Goal: Task Accomplishment & Management: Manage account settings

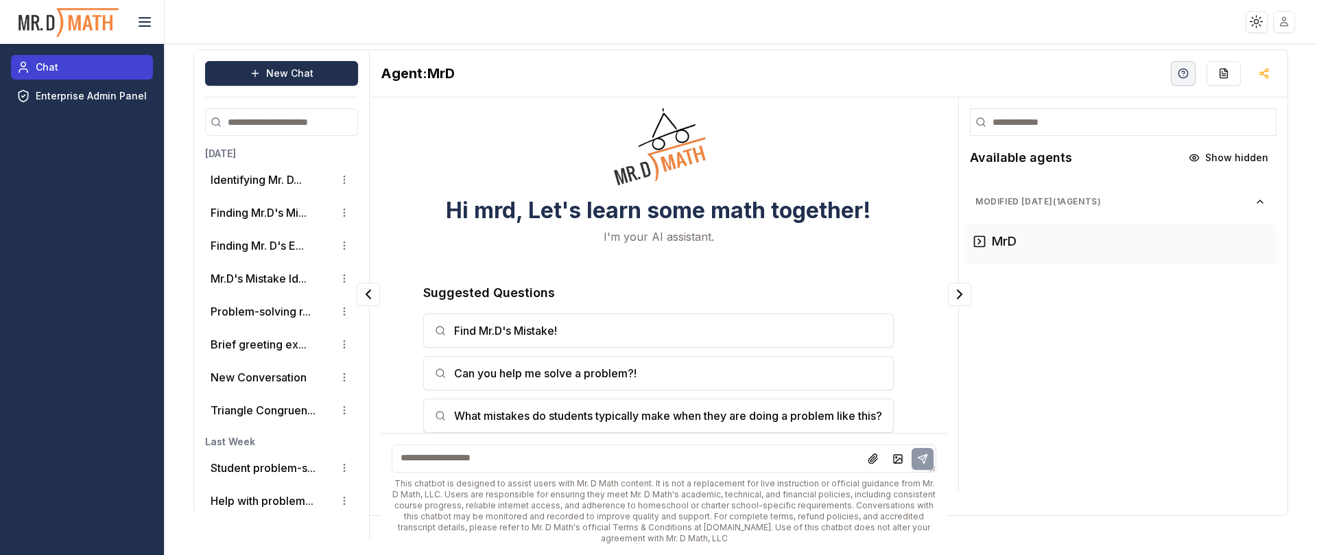
click at [57, 58] on link "Chat" at bounding box center [82, 67] width 142 height 25
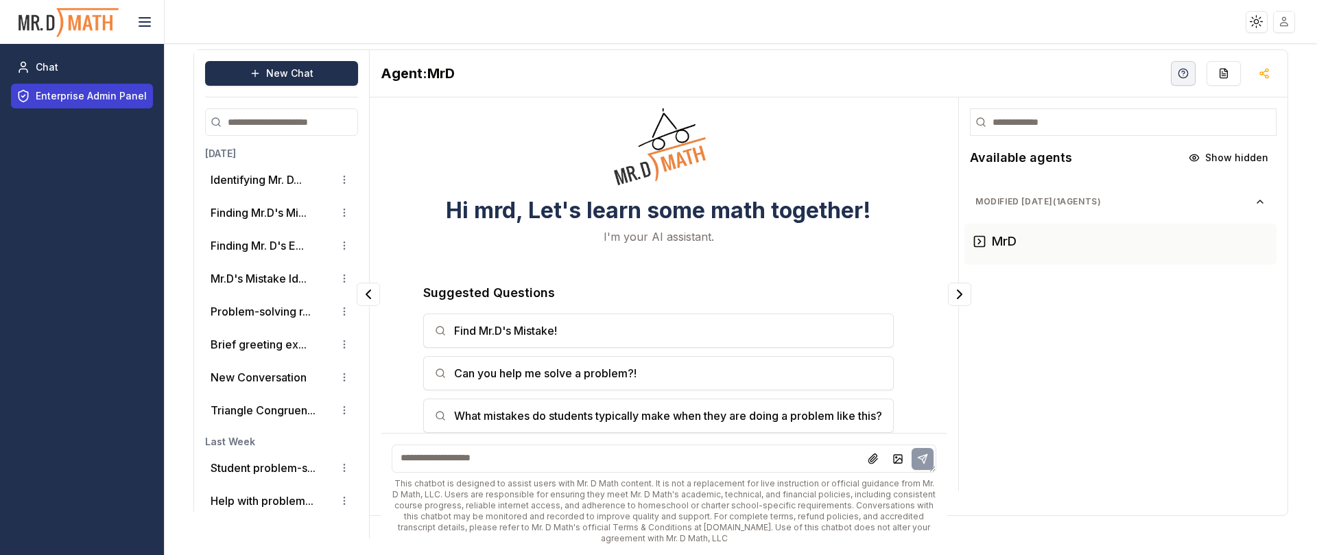
click at [75, 91] on span "Enterprise Admin Panel" at bounding box center [91, 96] width 111 height 14
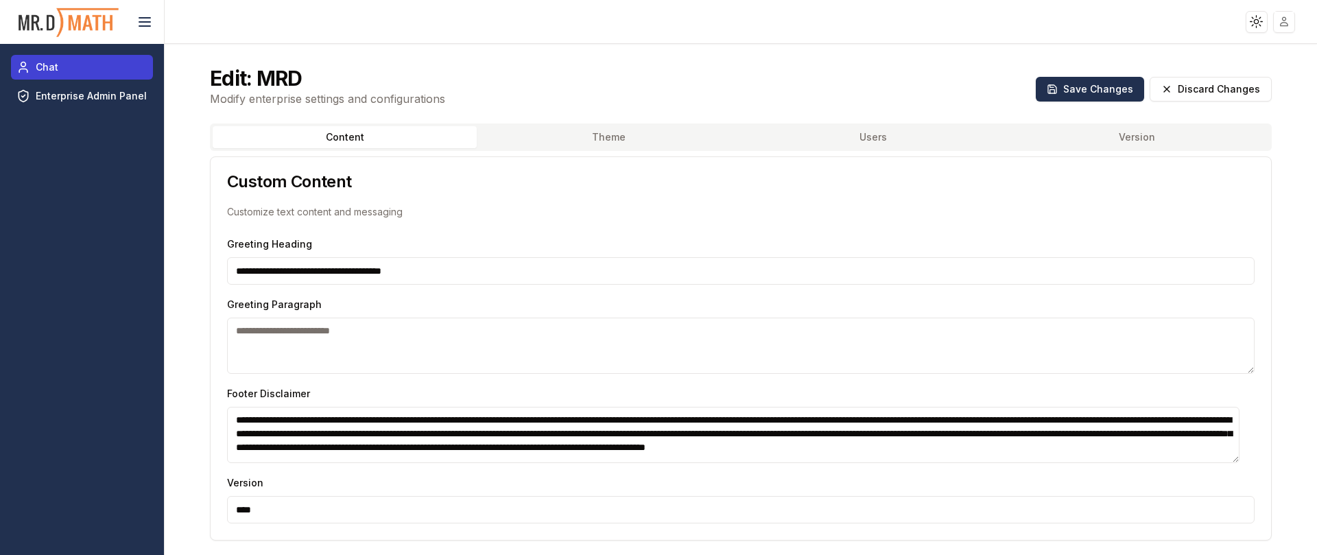
click at [26, 59] on icon at bounding box center [23, 67] width 14 height 16
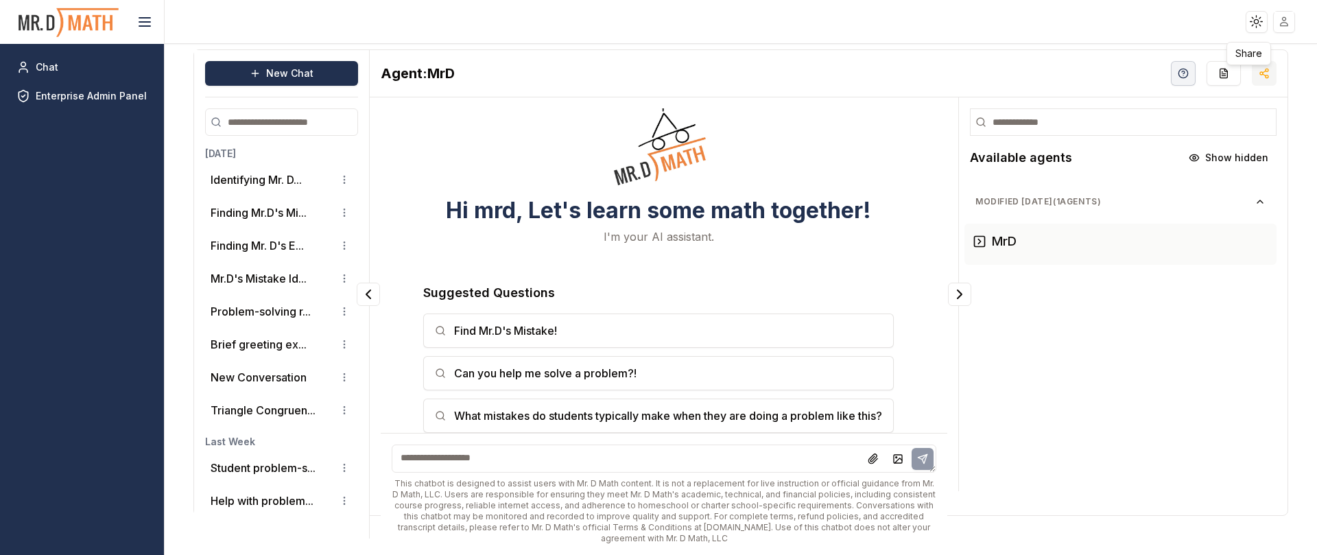
click at [1258, 71] on button "button" at bounding box center [1264, 73] width 25 height 25
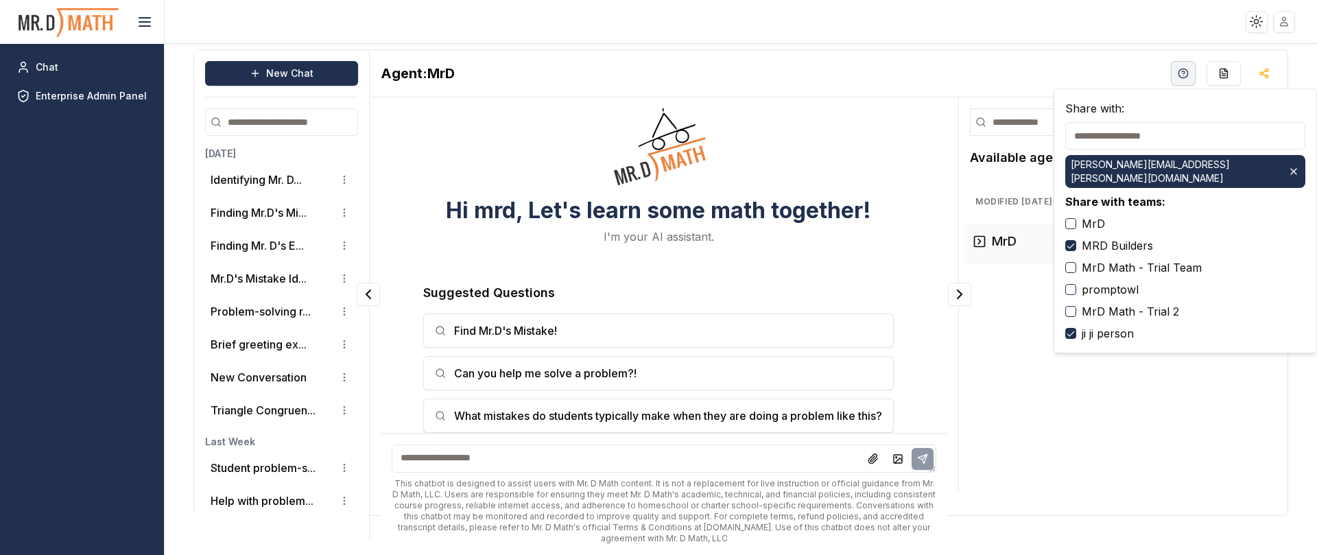
click at [1288, 20] on html "Toggle theme Toggle user menu Chat Enterprise Admin Panel New Chat [DATE] Ident…" at bounding box center [658, 277] width 1317 height 555
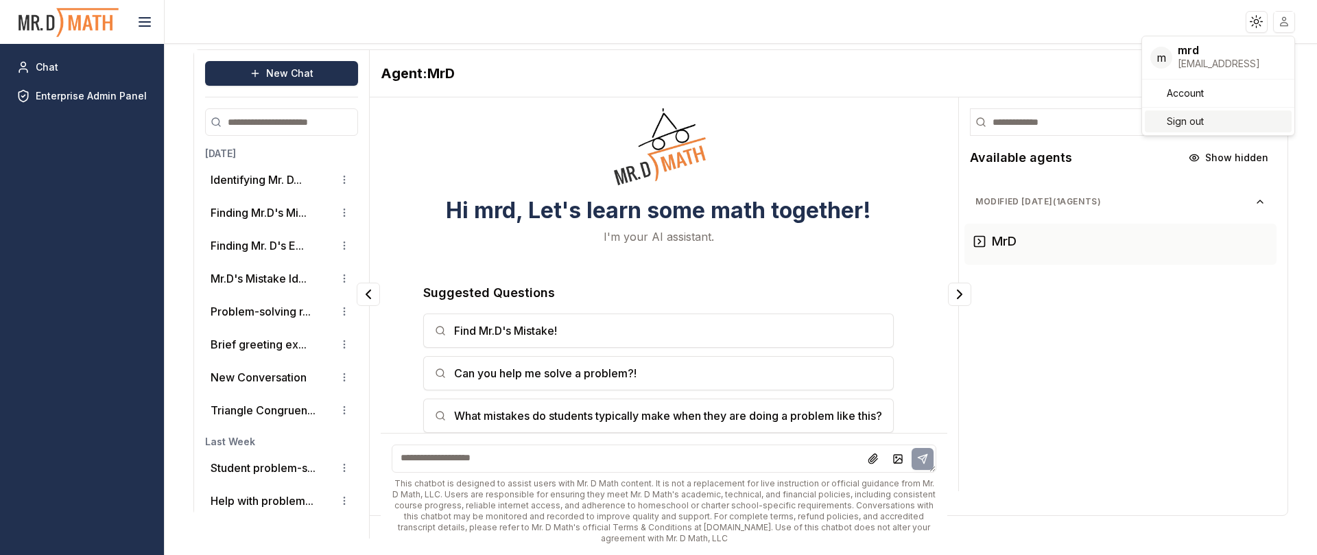
click at [1180, 115] on span "Sign out" at bounding box center [1185, 122] width 37 height 14
